Goal: Task Accomplishment & Management: Manage account settings

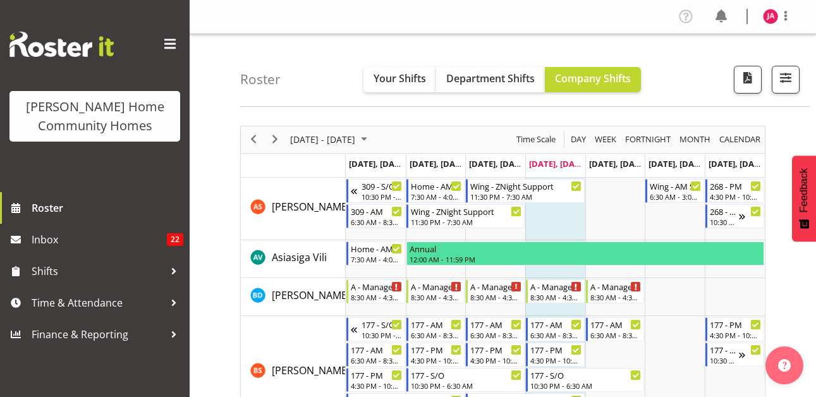
click at [540, 16] on nav "Profile Log Out" at bounding box center [502, 16] width 601 height 21
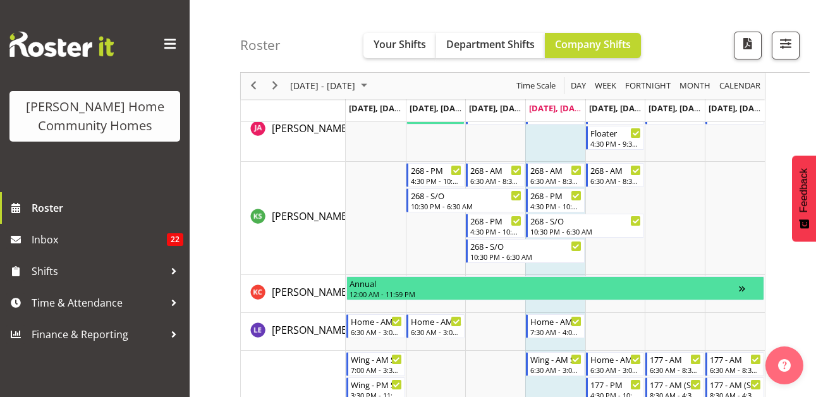
scroll to position [823, 0]
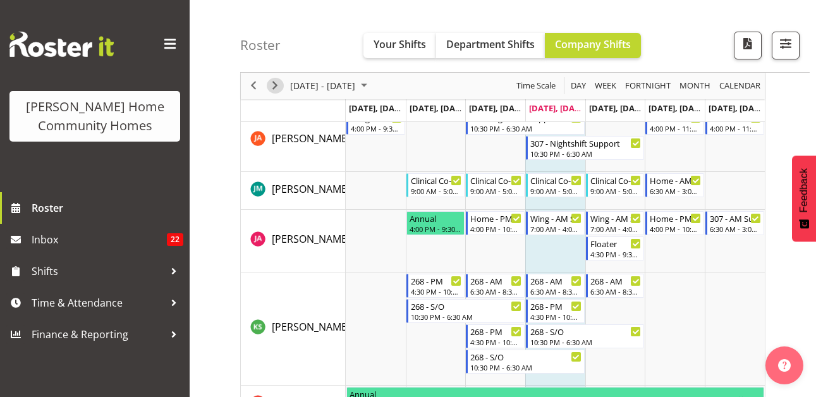
click at [276, 83] on span "Next" at bounding box center [274, 86] width 15 height 16
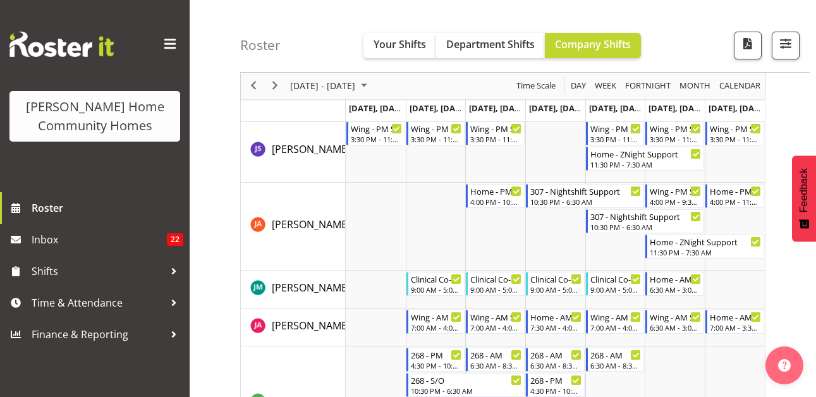
scroll to position [926, 0]
click at [274, 79] on span "Next" at bounding box center [274, 86] width 15 height 16
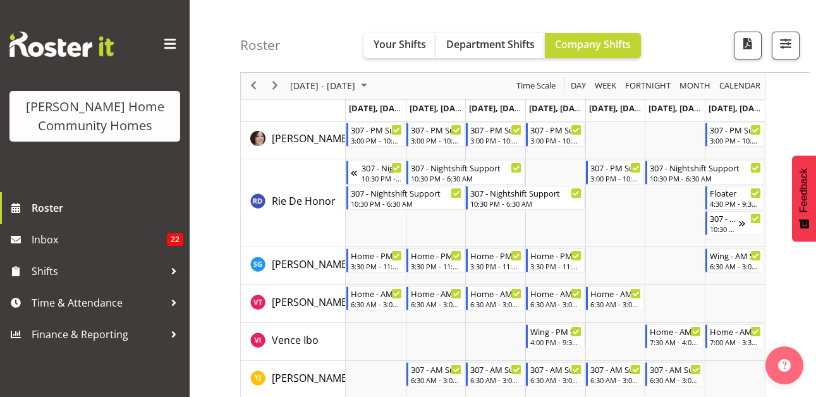
scroll to position [1729, 0]
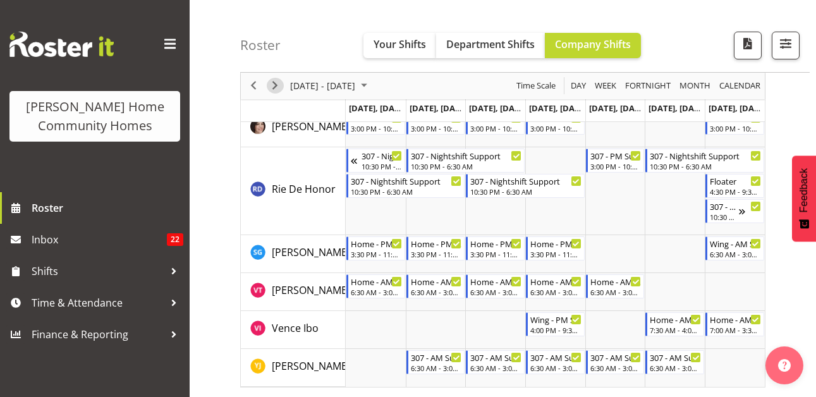
click at [272, 82] on span "Next" at bounding box center [274, 86] width 15 height 16
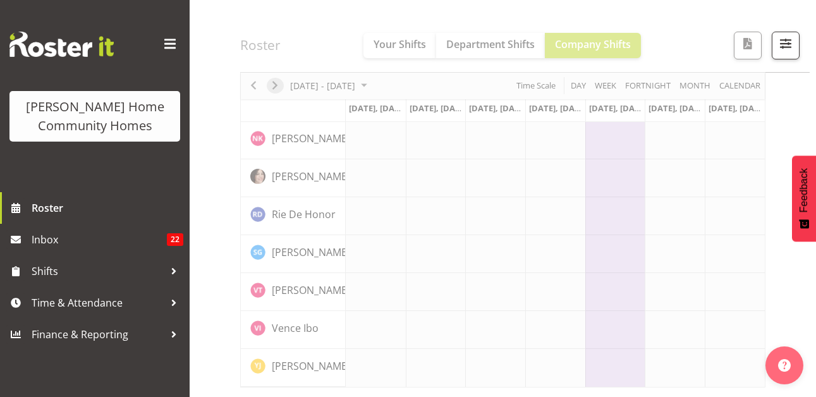
scroll to position [1004, 0]
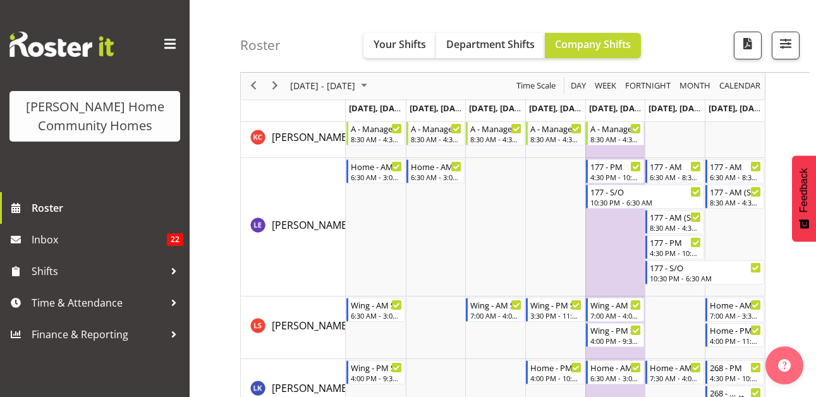
scroll to position [1217, 0]
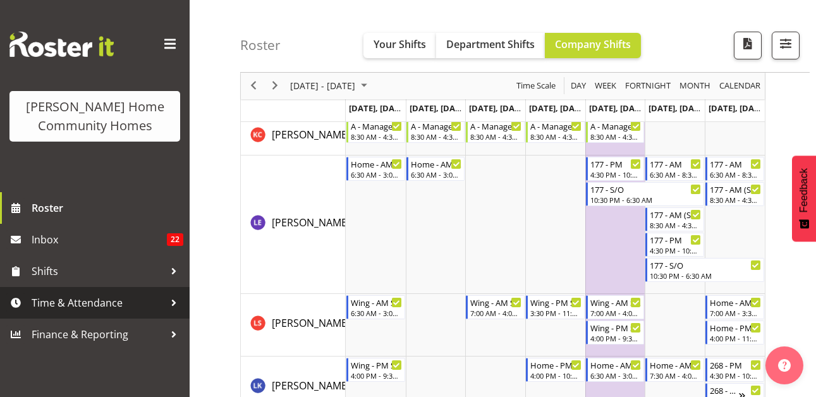
click at [112, 293] on span "Time & Attendance" at bounding box center [98, 302] width 133 height 19
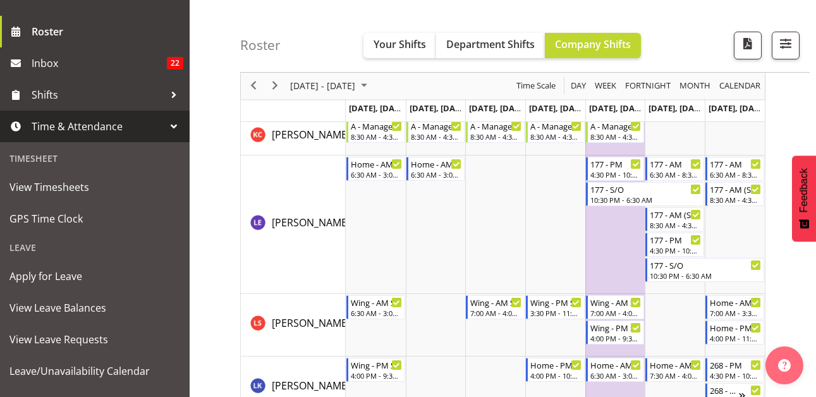
scroll to position [179, 0]
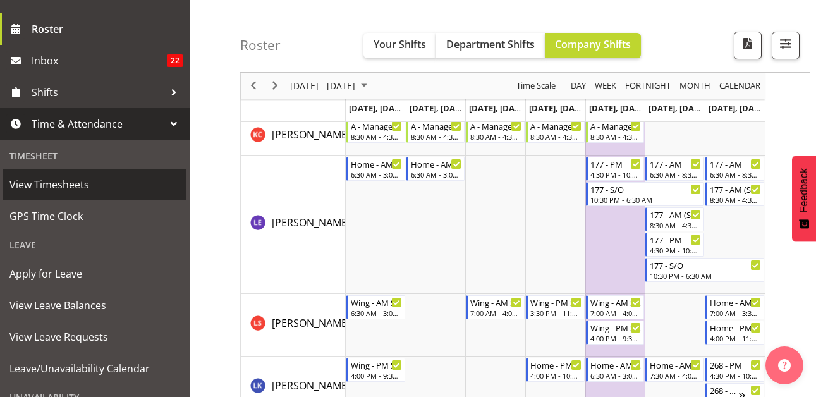
click at [104, 188] on span "View Timesheets" at bounding box center [94, 184] width 171 height 19
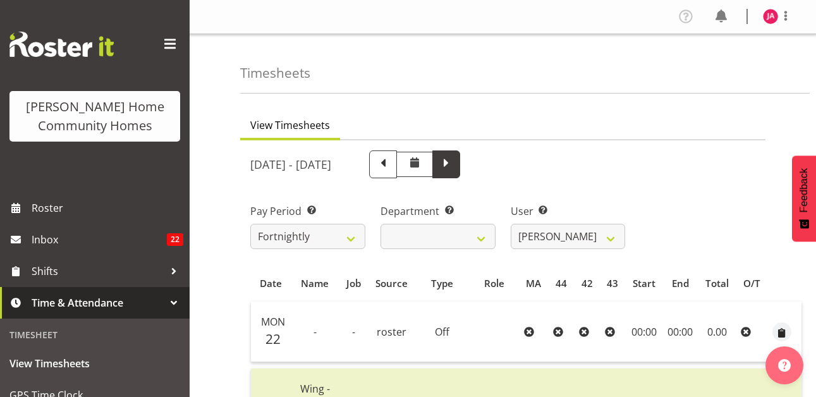
click at [454, 170] on span at bounding box center [446, 163] width 16 height 16
select select
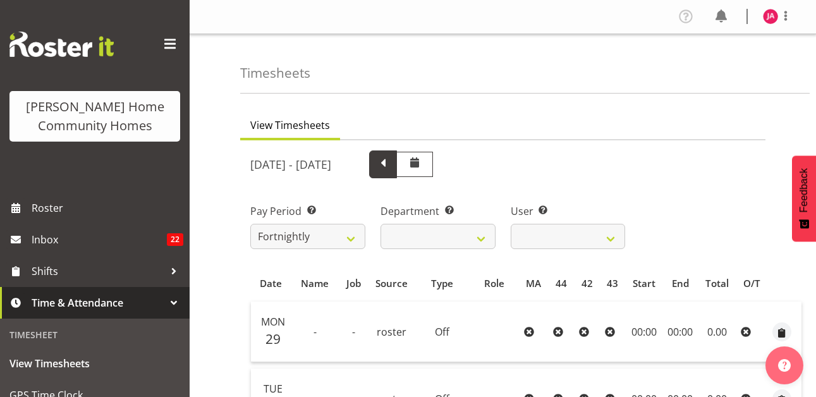
click at [391, 162] on span at bounding box center [383, 163] width 16 height 16
click at [460, 162] on div at bounding box center [399, 164] width 121 height 28
select select
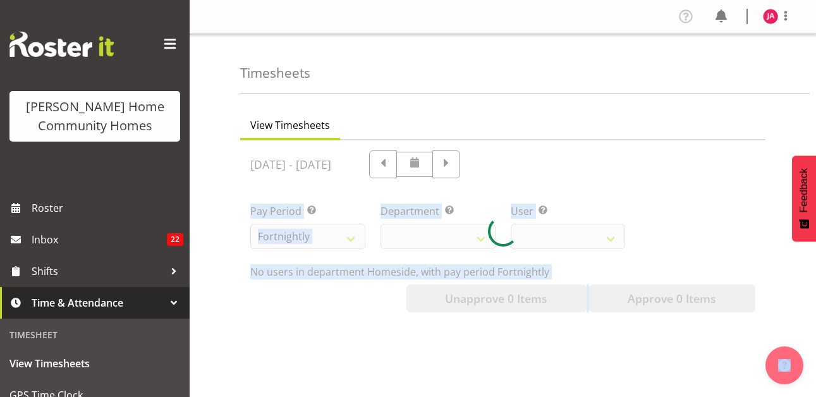
click at [478, 162] on div "September 22nd - September 28th 2025 Pay Period Select which pay period you wou…" at bounding box center [502, 227] width 505 height 169
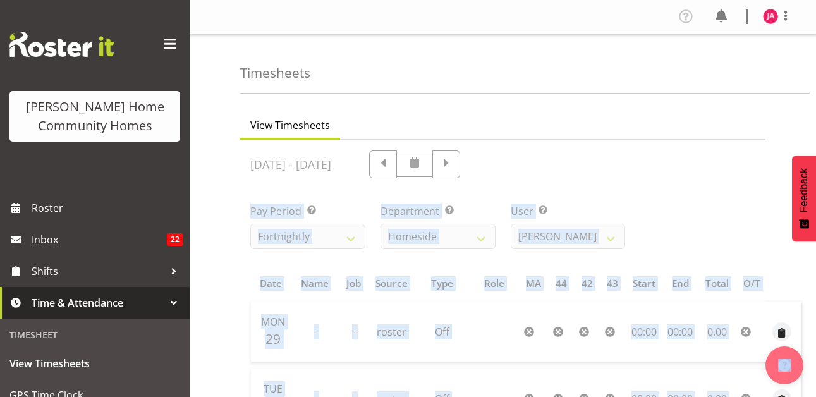
drag, startPoint x: 478, startPoint y: 162, endPoint x: 509, endPoint y: 162, distance: 30.3
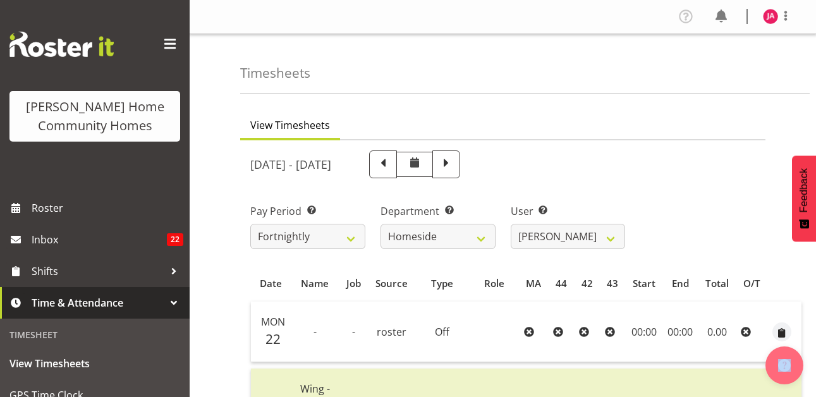
click at [391, 162] on span at bounding box center [383, 163] width 16 height 16
select select
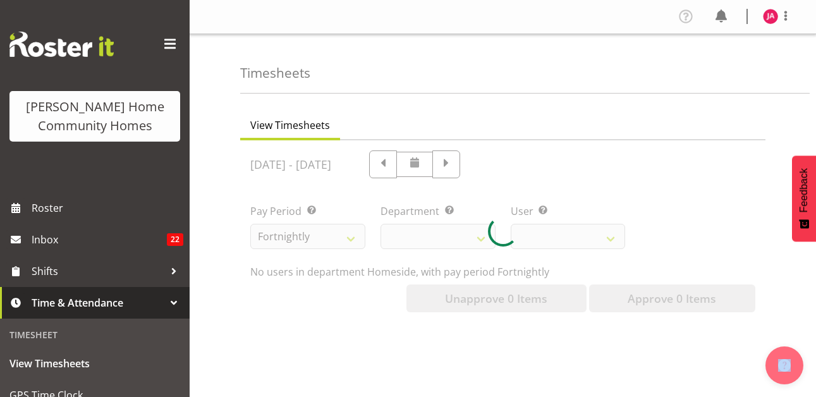
click at [509, 162] on div at bounding box center [502, 231] width 525 height 182
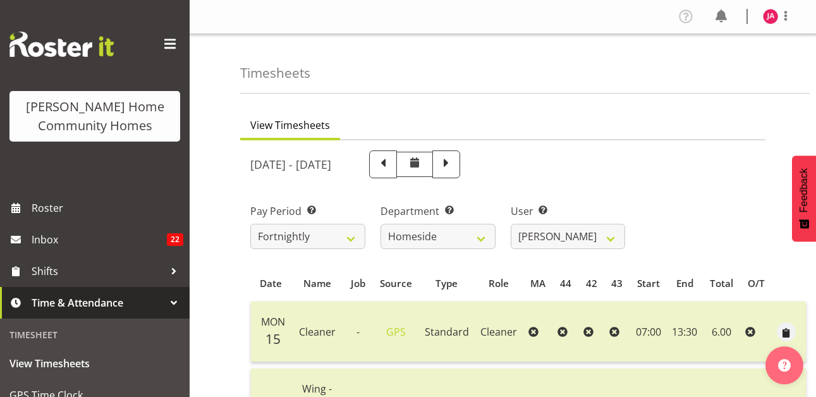
click at [391, 162] on span at bounding box center [383, 163] width 16 height 16
select select
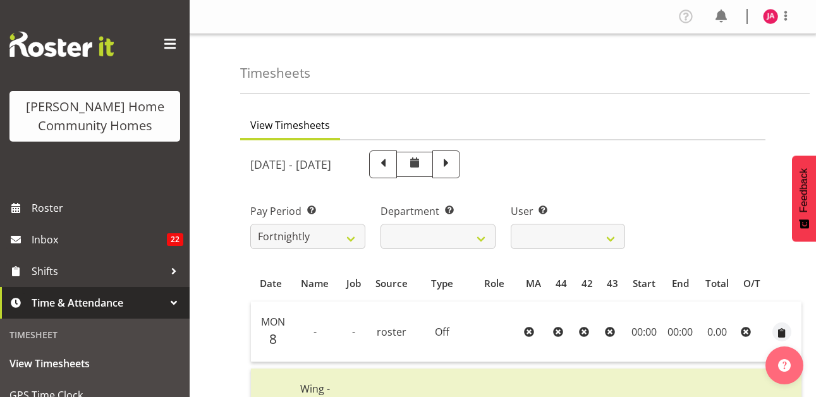
click at [391, 162] on span at bounding box center [383, 163] width 16 height 16
select select
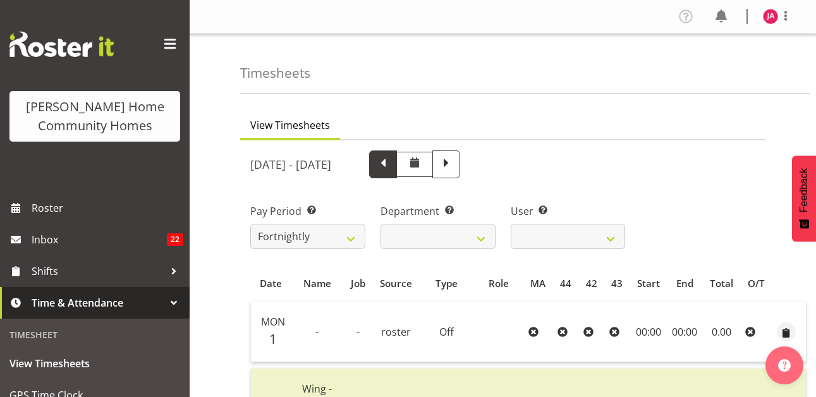
click at [391, 160] on span at bounding box center [383, 163] width 16 height 16
select select
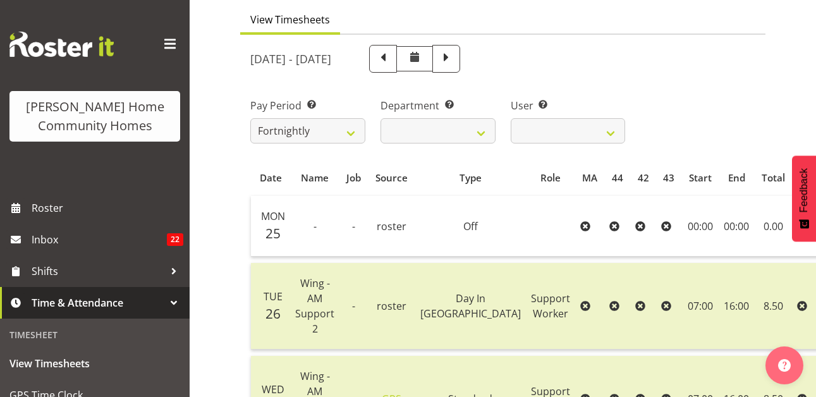
scroll to position [95, 0]
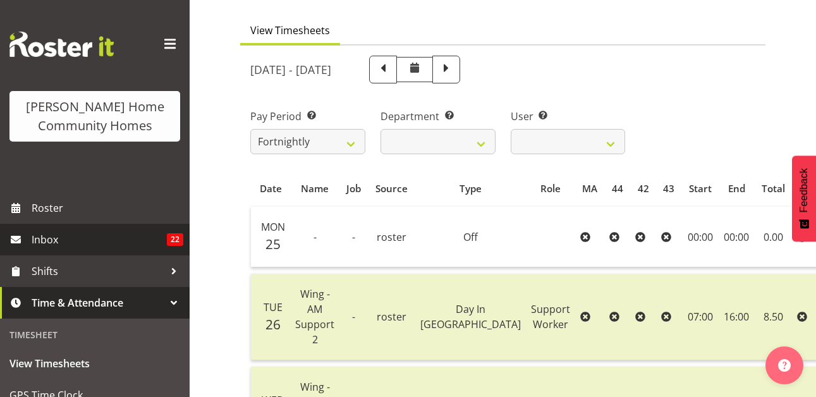
click at [152, 226] on link "Inbox 22" at bounding box center [95, 240] width 190 height 32
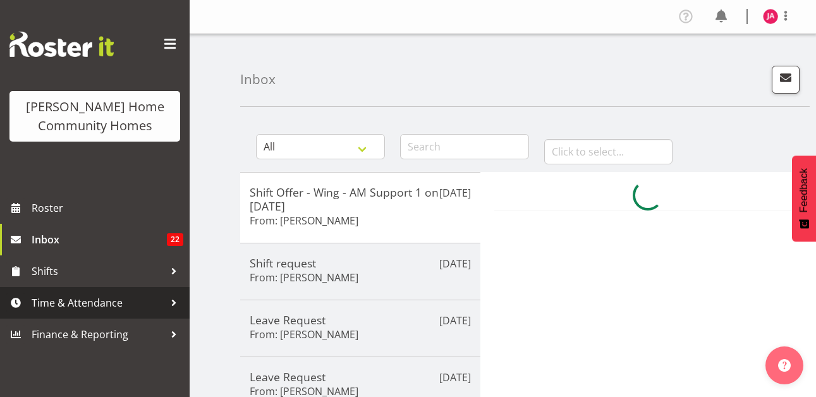
click at [69, 302] on span "Time & Attendance" at bounding box center [98, 302] width 133 height 19
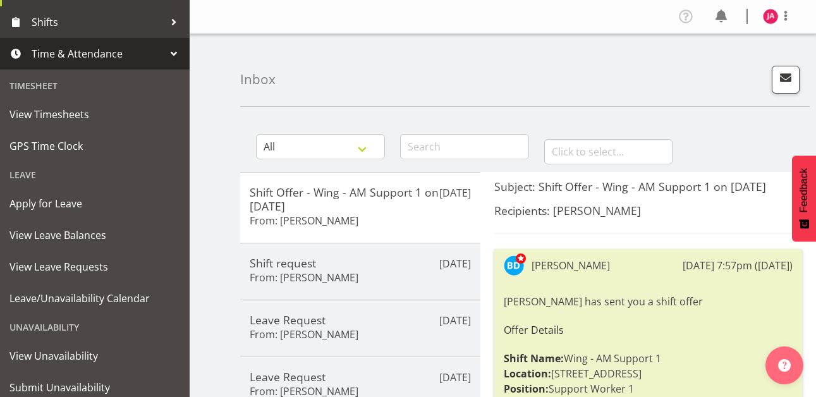
scroll to position [290, 0]
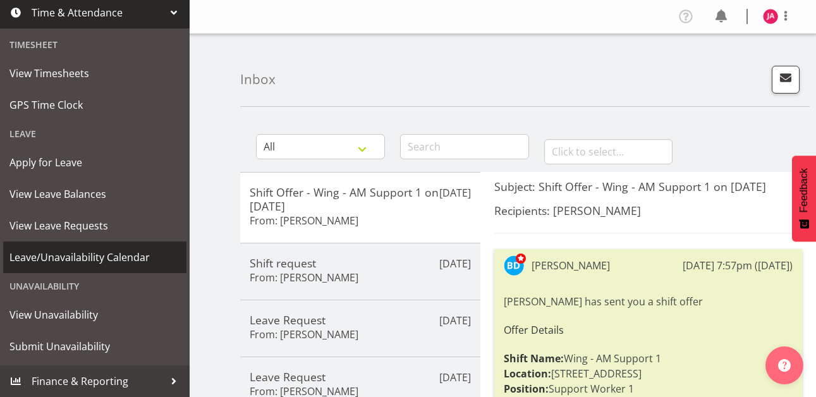
click at [123, 261] on span "Leave/Unavailability Calendar" at bounding box center [94, 257] width 171 height 19
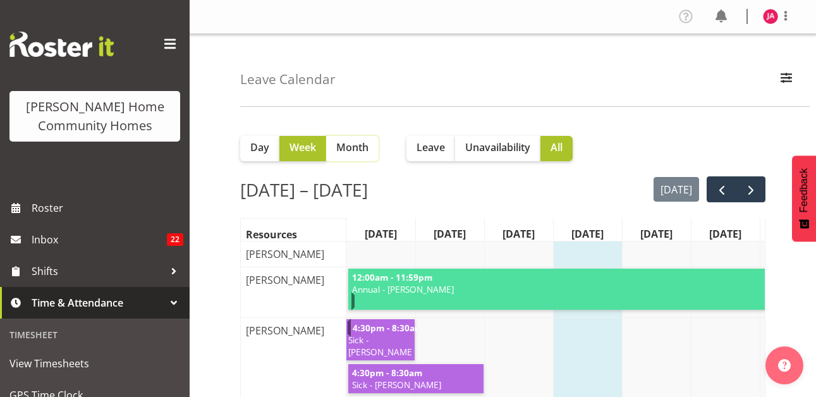
click at [356, 144] on span "Month" at bounding box center [352, 147] width 32 height 15
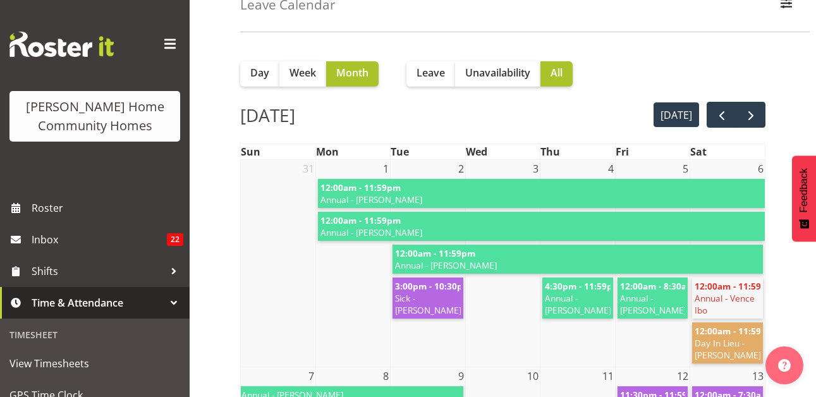
scroll to position [74, 0]
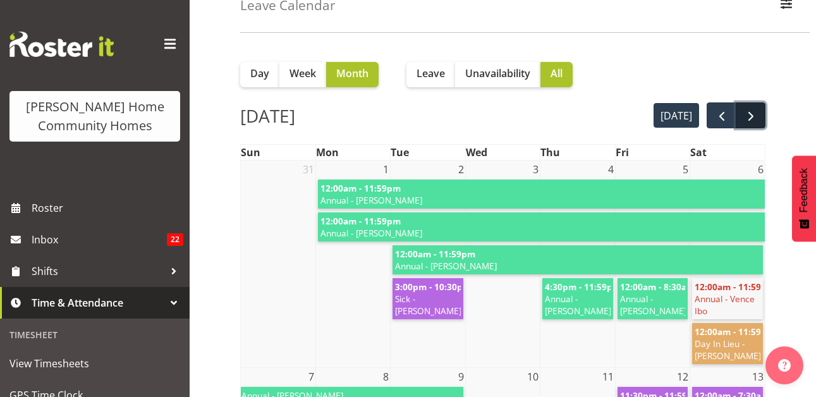
click at [743, 116] on span "next" at bounding box center [750, 116] width 15 height 15
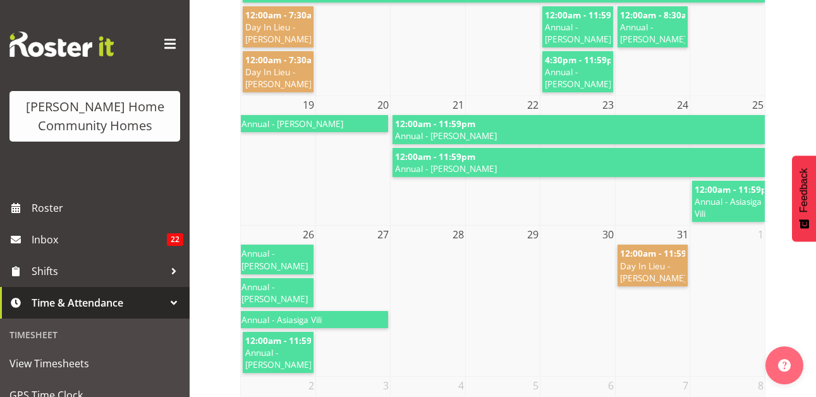
scroll to position [512, 0]
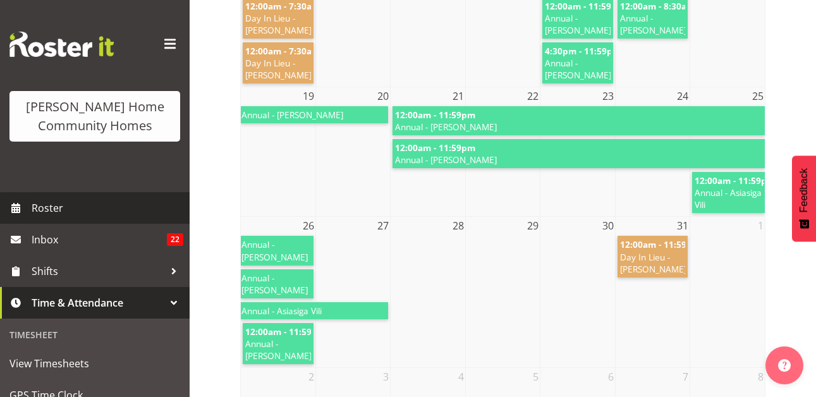
click at [76, 210] on span "Roster" at bounding box center [108, 207] width 152 height 19
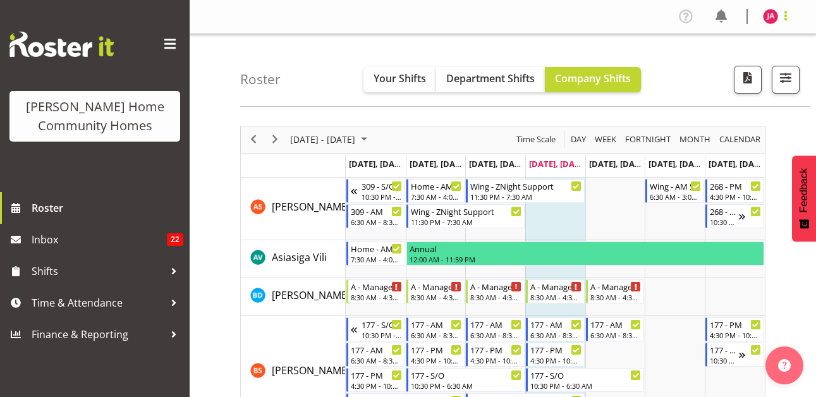
click at [787, 15] on span at bounding box center [785, 15] width 15 height 15
click at [718, 70] on link "Log Out" at bounding box center [732, 66] width 121 height 23
